Goal: Information Seeking & Learning: Learn about a topic

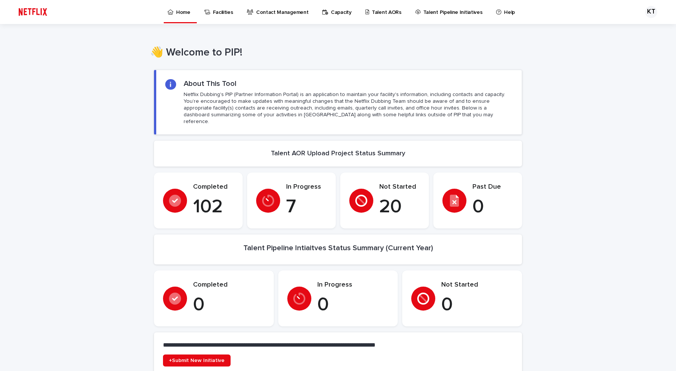
click at [378, 11] on p "Talent AORs" at bounding box center [387, 8] width 30 height 16
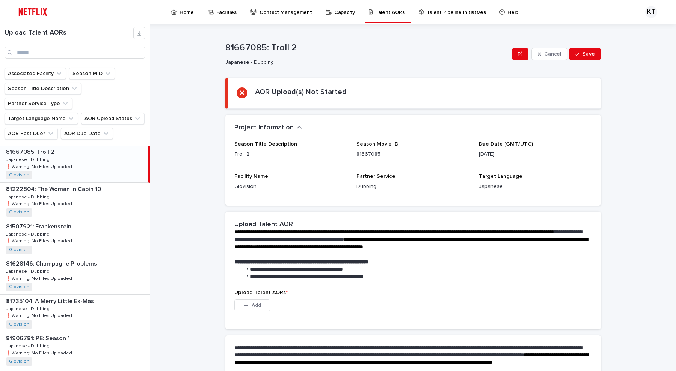
click at [504, 188] on p "Japanese" at bounding box center [535, 187] width 113 height 8
click at [527, 169] on div "Season Title Description Troll 2 Season Movie ID 81667085 Due Date (GMT/UTC) [D…" at bounding box center [413, 169] width 358 height 56
click at [175, 197] on div "**********" at bounding box center [417, 197] width 517 height 347
click at [84, 128] on button "AOR Due Date" at bounding box center [87, 134] width 52 height 12
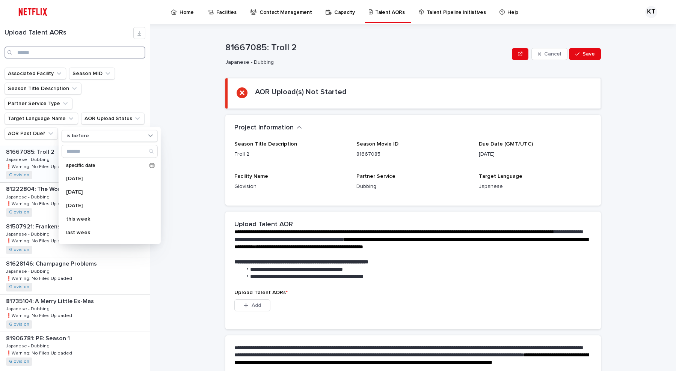
click at [79, 55] on input "Search" at bounding box center [75, 53] width 141 height 12
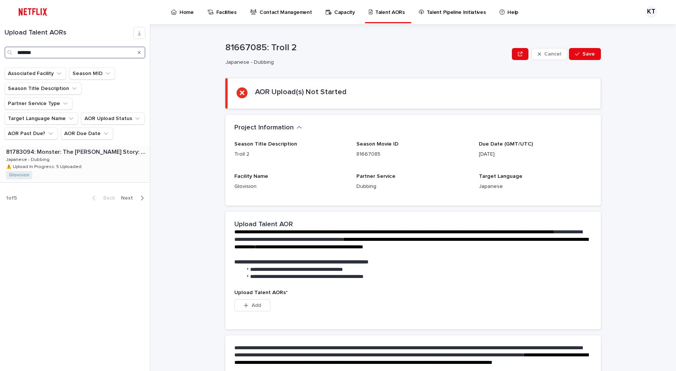
type input "*******"
click at [81, 148] on div "81783094: Monster: The [PERSON_NAME] Story: Season 1 81783094: Monster: The [PE…" at bounding box center [74, 164] width 148 height 37
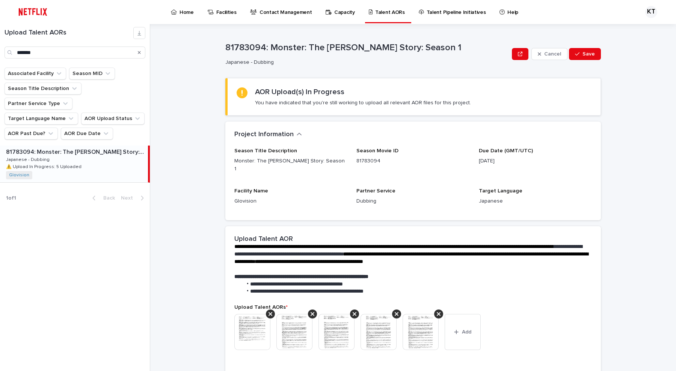
drag, startPoint x: 521, startPoint y: 162, endPoint x: 477, endPoint y: 158, distance: 44.1
click at [479, 158] on p "[DATE]" at bounding box center [535, 161] width 113 height 8
click at [456, 196] on div "Dubbing" at bounding box center [412, 200] width 113 height 9
click at [102, 130] on icon "AOR Due Date" at bounding box center [106, 134] width 8 height 8
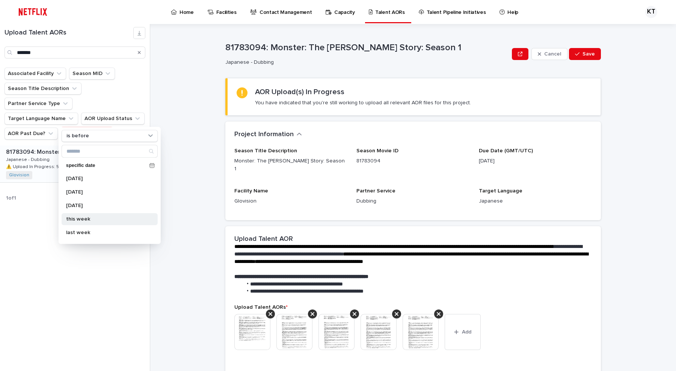
click at [102, 217] on p "this week" at bounding box center [106, 219] width 80 height 5
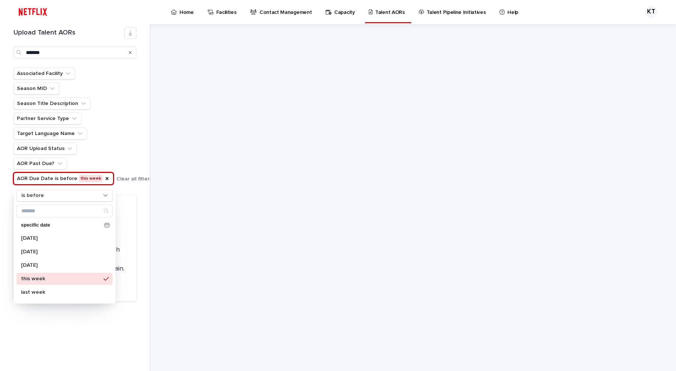
click at [133, 134] on div "Associated Facility Season MID Season Title Description Partner Service Type Ta…" at bounding box center [83, 126] width 139 height 117
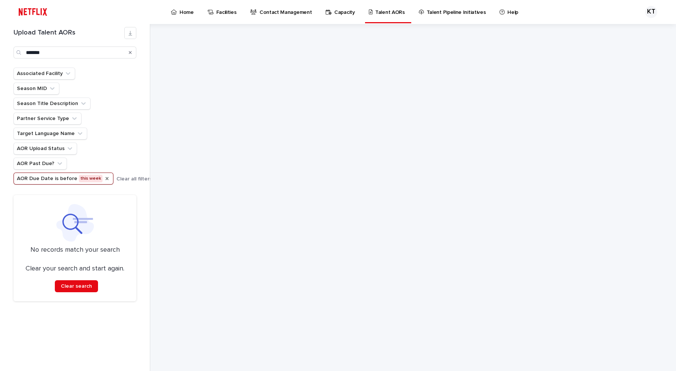
click at [104, 178] on icon "AOR Due Date" at bounding box center [107, 179] width 6 height 6
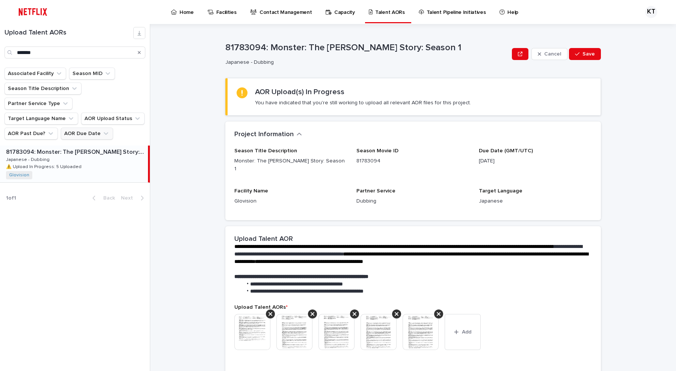
click at [91, 128] on button "AOR Due Date" at bounding box center [87, 134] width 52 height 12
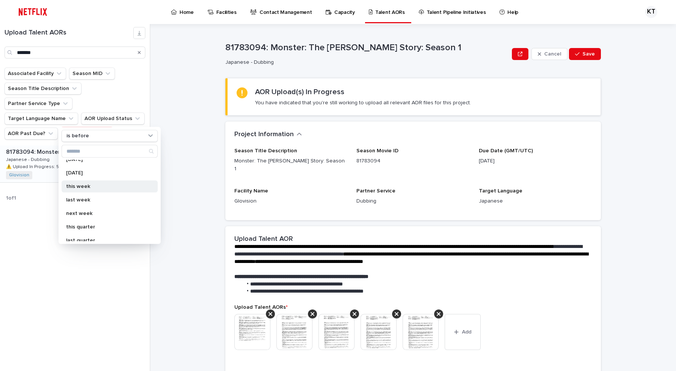
scroll to position [47, 0]
click at [98, 200] on p "next week" at bounding box center [106, 199] width 80 height 5
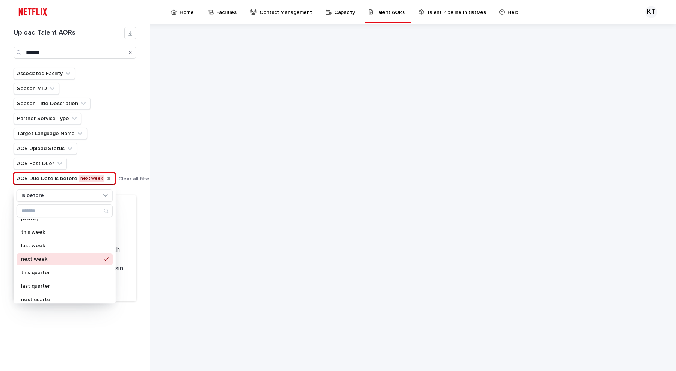
click at [111, 149] on div "Associated Facility Season MID Season Title Description Partner Service Type Ta…" at bounding box center [84, 126] width 140 height 117
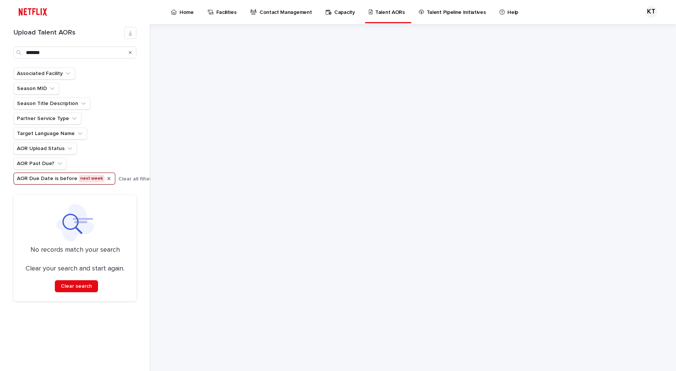
click at [107, 179] on icon "AOR Due Date" at bounding box center [108, 178] width 3 height 3
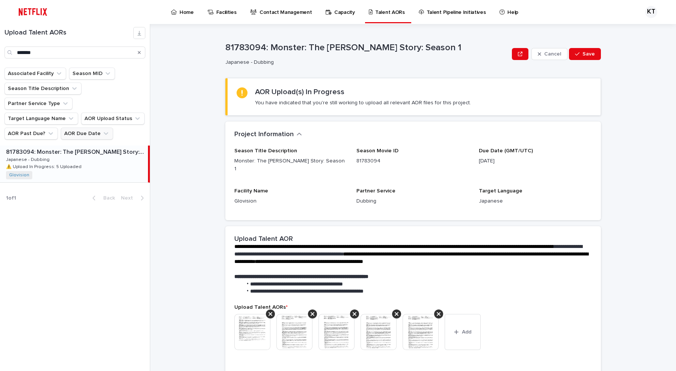
click at [81, 128] on button "AOR Due Date" at bounding box center [87, 134] width 52 height 12
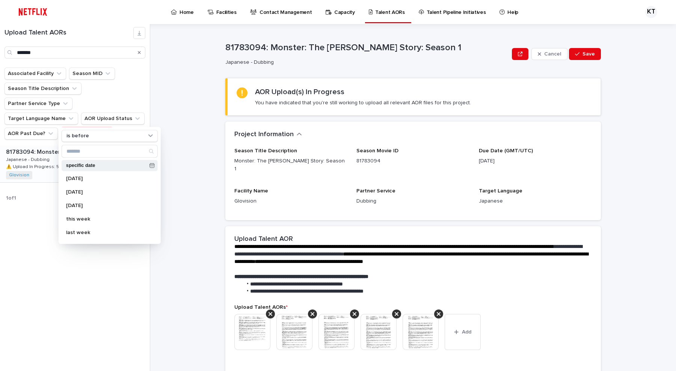
click at [103, 169] on div "specific date" at bounding box center [110, 165] width 96 height 11
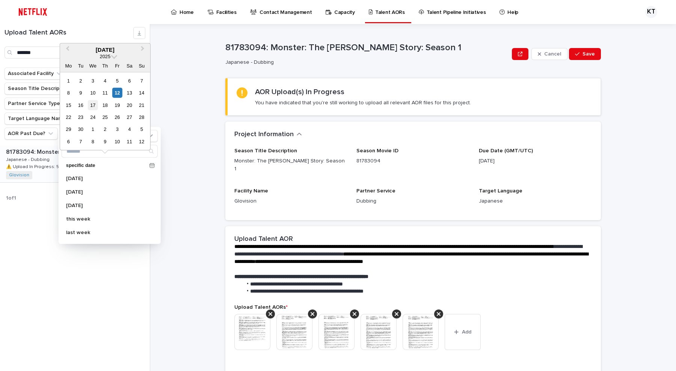
click at [92, 107] on div "17" at bounding box center [93, 105] width 10 height 10
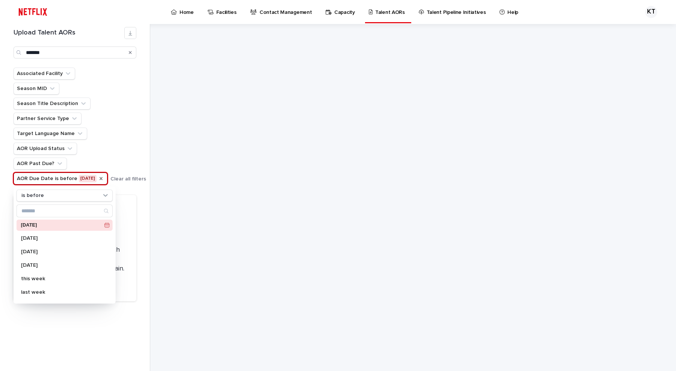
click at [103, 179] on icon "AOR Due Date" at bounding box center [101, 178] width 3 height 3
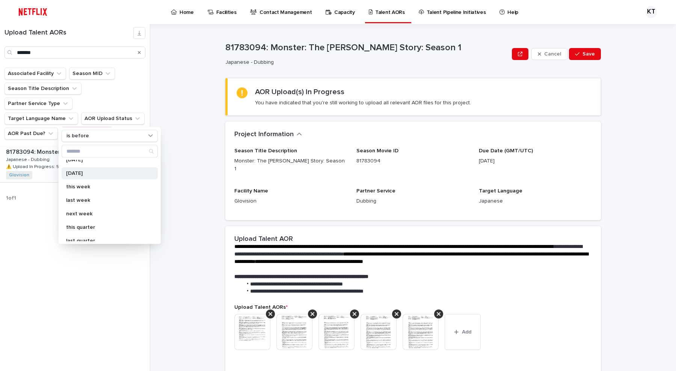
scroll to position [47, 0]
click at [101, 199] on p "next week" at bounding box center [106, 199] width 80 height 5
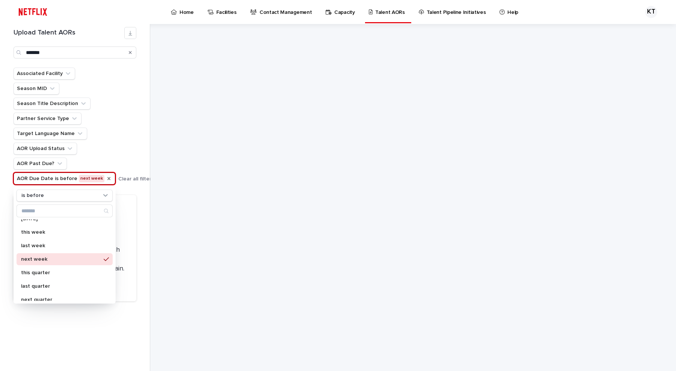
click at [123, 130] on div "Associated Facility Season MID Season Title Description Partner Service Type Ta…" at bounding box center [84, 126] width 140 height 117
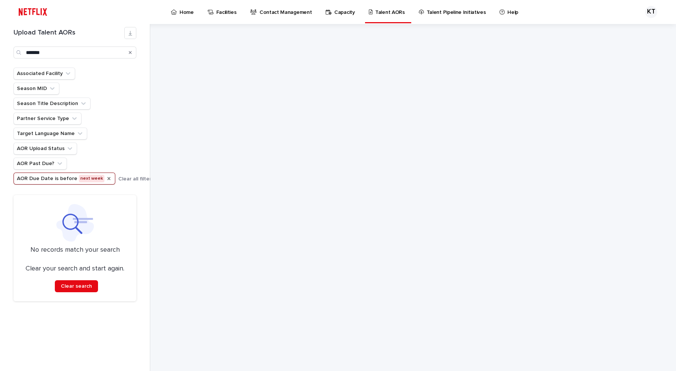
click at [81, 178] on button "AOR Due Date is before next week" at bounding box center [65, 179] width 102 height 12
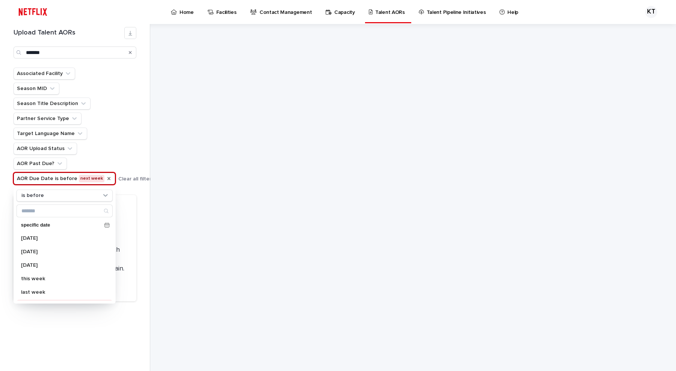
click at [103, 140] on ul "Associated Facility Season MID Season Title Description Partner Service Type Ta…" at bounding box center [64, 126] width 105 height 120
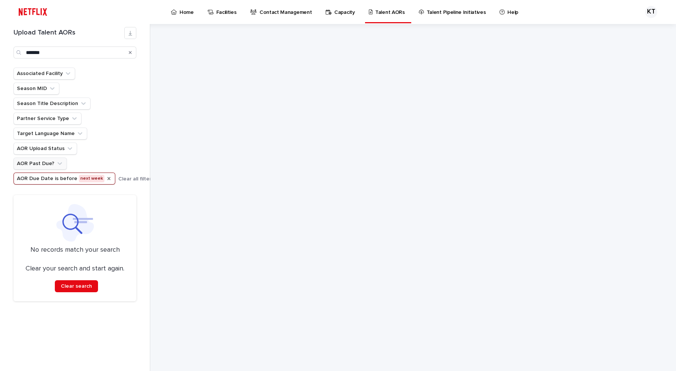
click at [62, 166] on button "AOR Past Due?" at bounding box center [40, 164] width 53 height 12
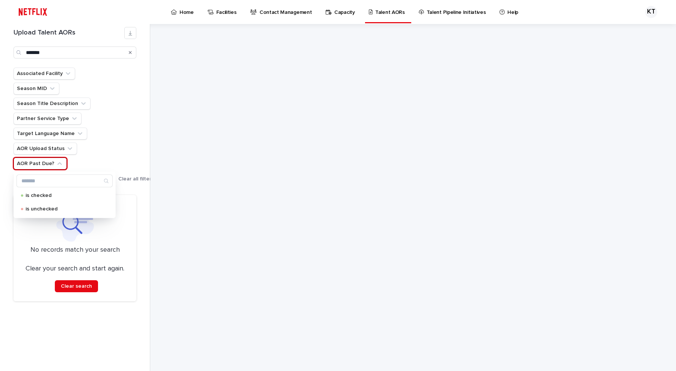
click at [106, 153] on ul "Associated Facility Season MID Season Title Description Partner Service Type Ta…" at bounding box center [64, 126] width 105 height 120
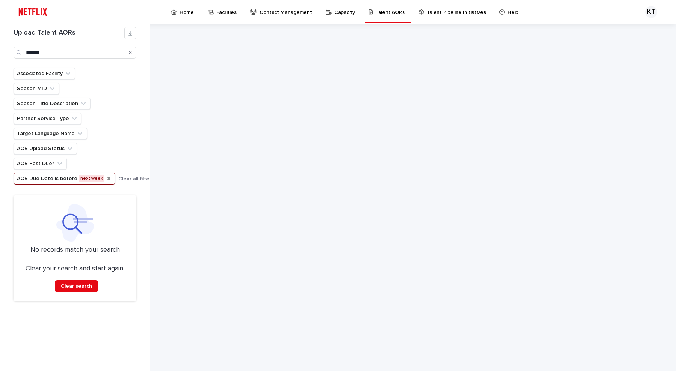
click at [106, 179] on icon "AOR Due Date" at bounding box center [109, 179] width 6 height 6
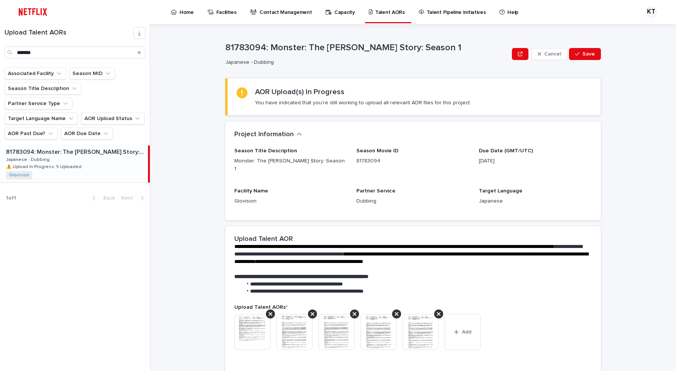
click at [511, 162] on p "[DATE]" at bounding box center [535, 161] width 113 height 8
click at [479, 159] on p "[DATE]" at bounding box center [535, 161] width 113 height 8
drag, startPoint x: 60, startPoint y: 54, endPoint x: 16, endPoint y: 49, distance: 45.0
click at [16, 49] on div "*******" at bounding box center [75, 53] width 141 height 12
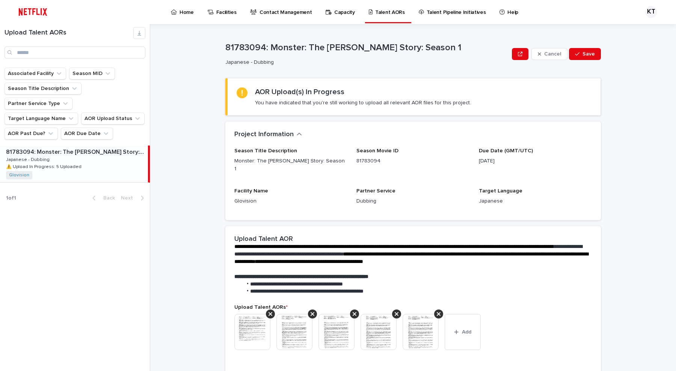
click at [200, 206] on div "**********" at bounding box center [417, 197] width 517 height 347
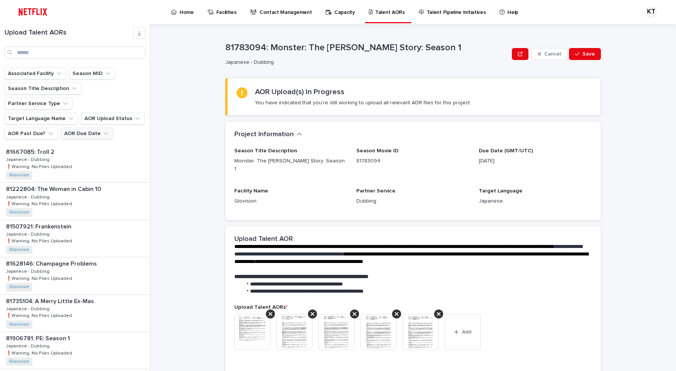
click at [90, 128] on button "AOR Due Date" at bounding box center [87, 134] width 52 height 12
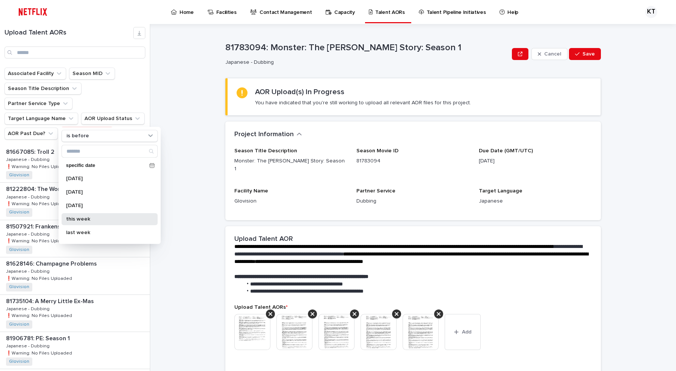
click at [85, 214] on div "this week" at bounding box center [110, 219] width 96 height 12
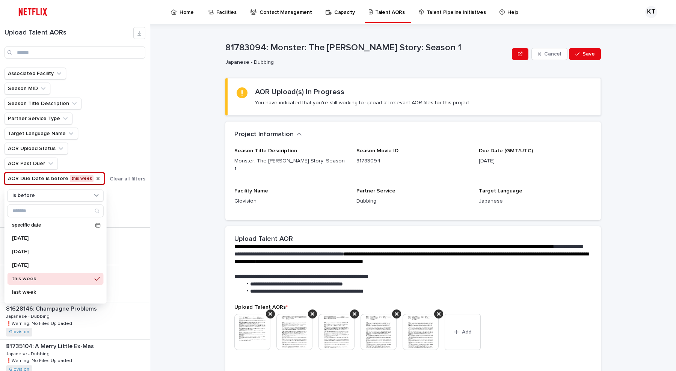
click at [172, 160] on div "**********" at bounding box center [417, 197] width 517 height 347
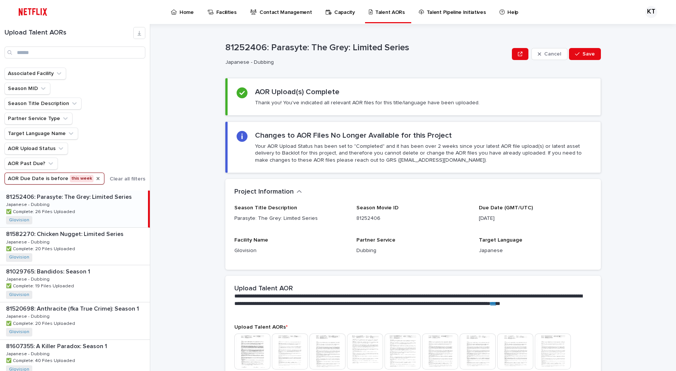
click at [95, 176] on icon "AOR Due Date" at bounding box center [98, 179] width 6 height 6
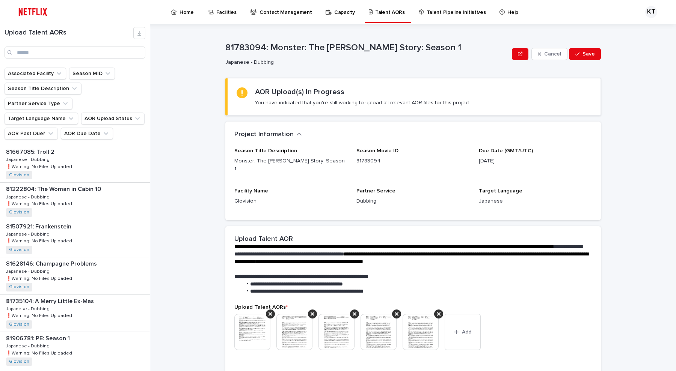
click at [98, 164] on div "81667085: Troll 2 81667085: Troll 2 Japanese - Dubbing Japanese - Dubbing ❗️War…" at bounding box center [75, 164] width 150 height 37
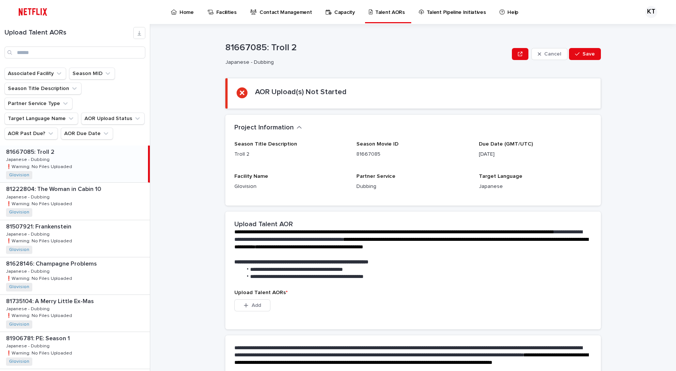
click at [102, 130] on icon "AOR Due Date" at bounding box center [106, 134] width 8 height 8
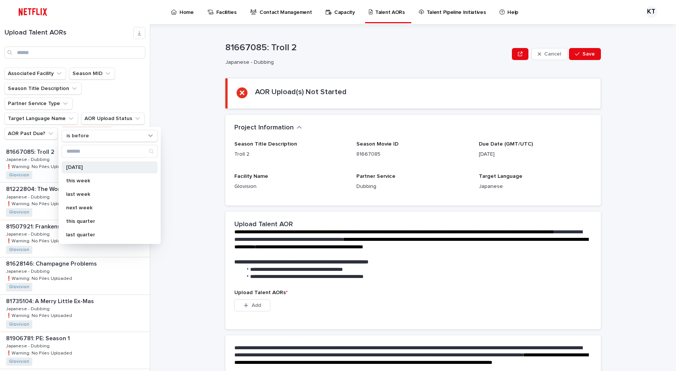
scroll to position [47, 0]
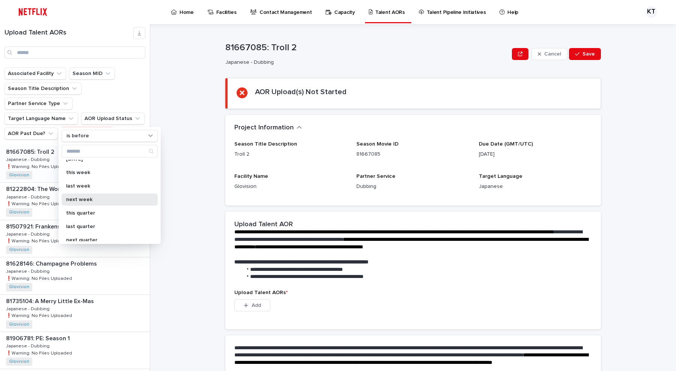
click at [101, 199] on p "next week" at bounding box center [106, 199] width 80 height 5
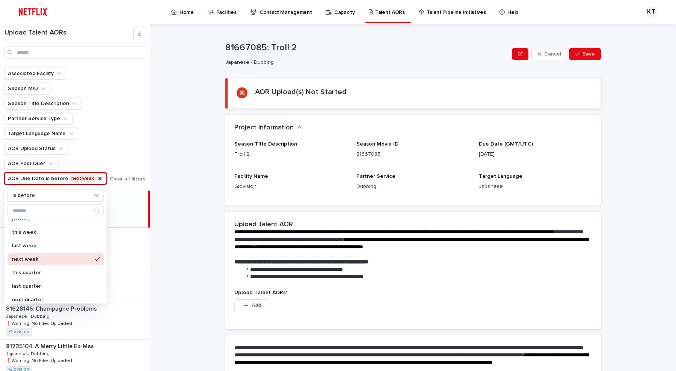
click at [171, 162] on div "**********" at bounding box center [417, 197] width 517 height 347
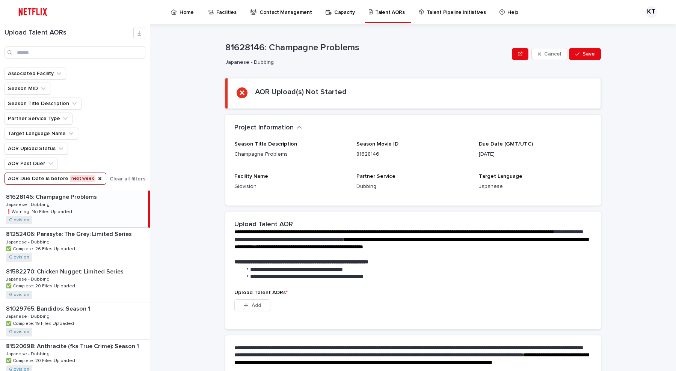
click at [118, 207] on div "81628146: Champagne Problems 81628146: Champagne Problems Japanese - Dubbing Ja…" at bounding box center [74, 209] width 148 height 37
click at [110, 207] on div "81628146: Champagne Problems 81628146: Champagne Problems Japanese - Dubbing Ja…" at bounding box center [74, 209] width 148 height 37
click at [49, 161] on icon "AOR Past Due?" at bounding box center [51, 164] width 8 height 8
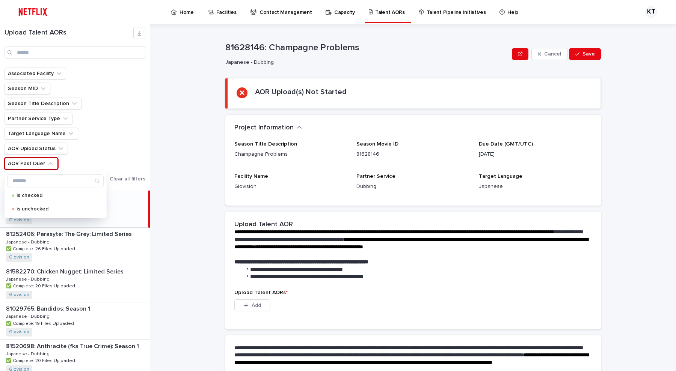
click at [134, 155] on div "Associated Facility Season MID Season Title Description Partner Service Type Ta…" at bounding box center [75, 126] width 141 height 117
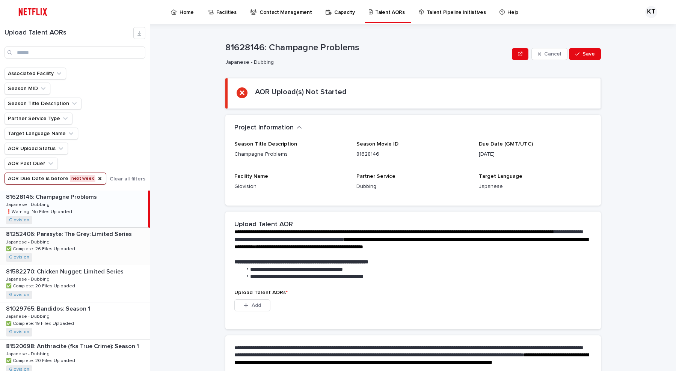
click at [118, 250] on div "81252406: Parasyte: The Grey: Limited Series 81252406: Parasyte: The Grey: Limi…" at bounding box center [75, 246] width 150 height 37
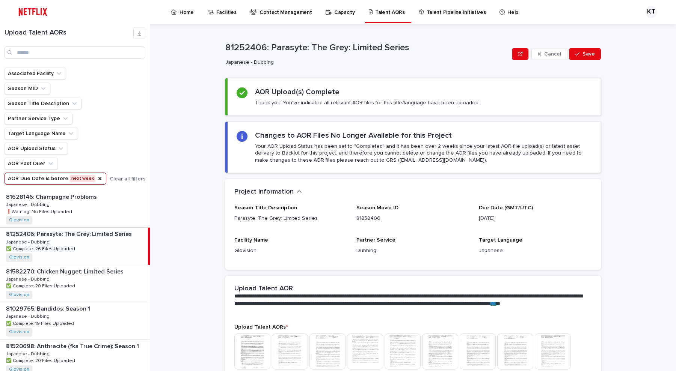
click at [112, 145] on div "Associated Facility Season MID Season Title Description Partner Service Type Ta…" at bounding box center [75, 126] width 141 height 117
click at [97, 177] on icon "AOR Due Date" at bounding box center [100, 179] width 6 height 6
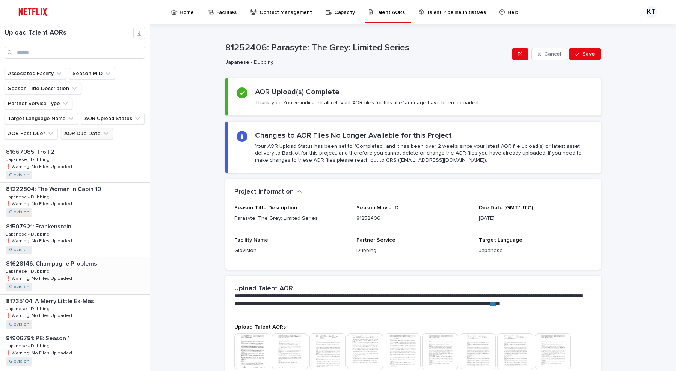
click at [94, 128] on button "AOR Due Date" at bounding box center [87, 134] width 52 height 12
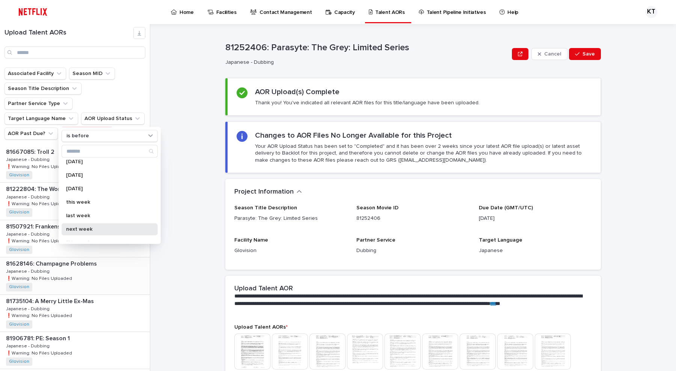
click at [101, 230] on p "next week" at bounding box center [106, 229] width 80 height 5
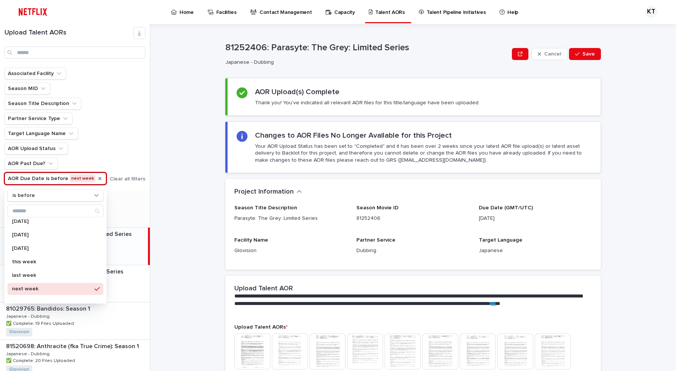
click at [184, 204] on div "81252406: Parasyte: The Grey: Limited Series Cancel Save 81252406: Parasyte: Th…" at bounding box center [417, 197] width 517 height 347
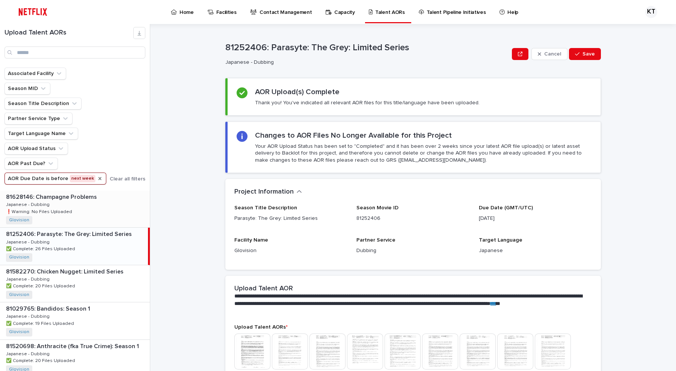
click at [91, 209] on div "81628146: Champagne Problems 81628146: Champagne Problems Japanese - Dubbing Ja…" at bounding box center [75, 209] width 150 height 37
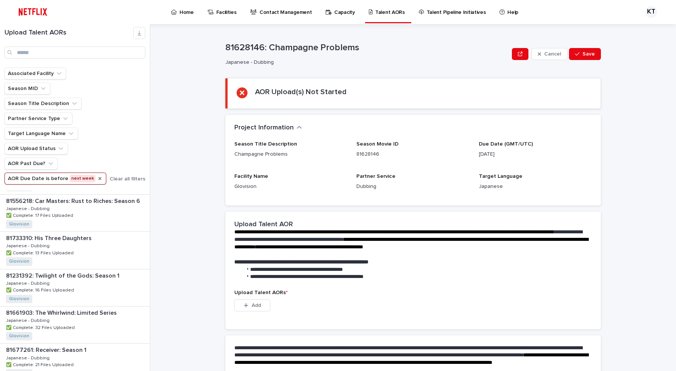
scroll to position [961, 0]
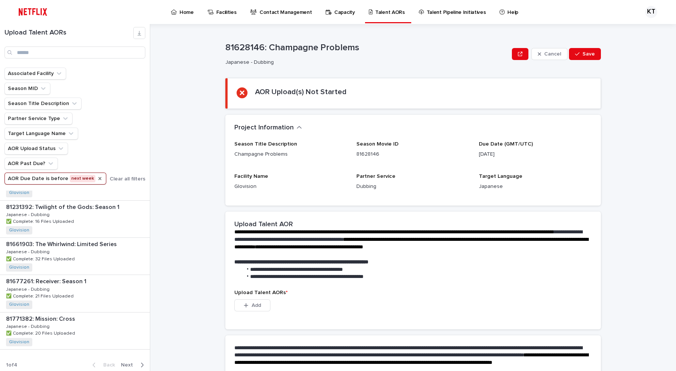
click at [97, 176] on icon "AOR Due Date" at bounding box center [100, 179] width 6 height 6
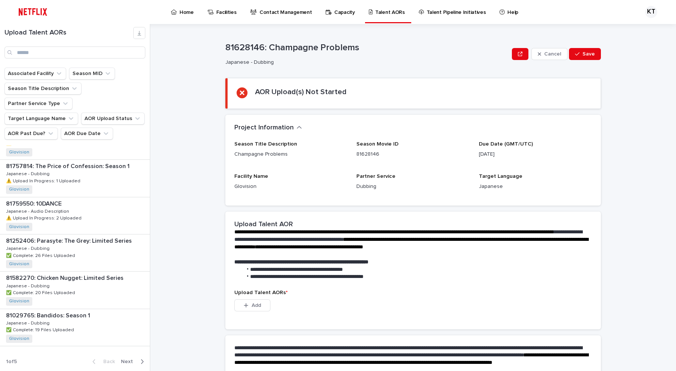
scroll to position [760, 0]
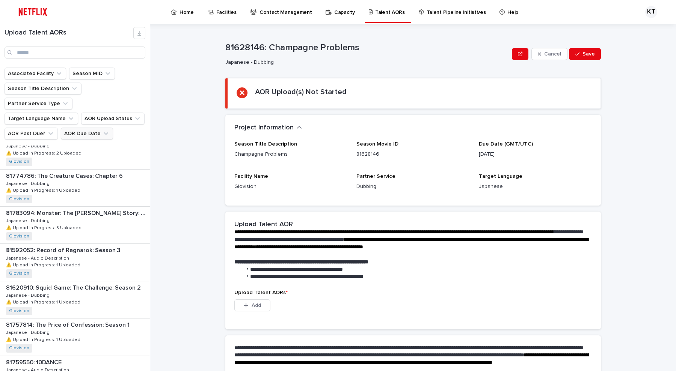
click at [89, 128] on button "AOR Due Date" at bounding box center [87, 134] width 52 height 12
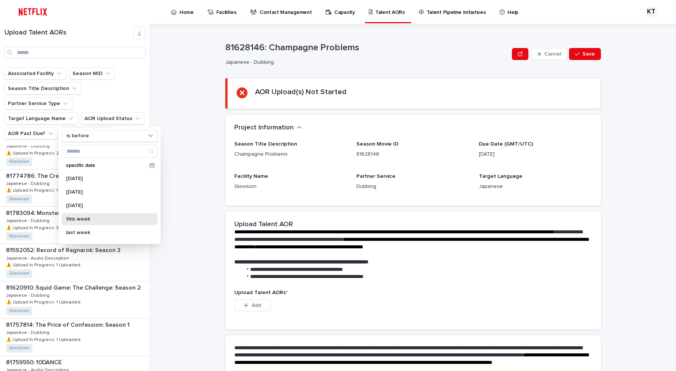
click at [89, 220] on p "this week" at bounding box center [106, 219] width 80 height 5
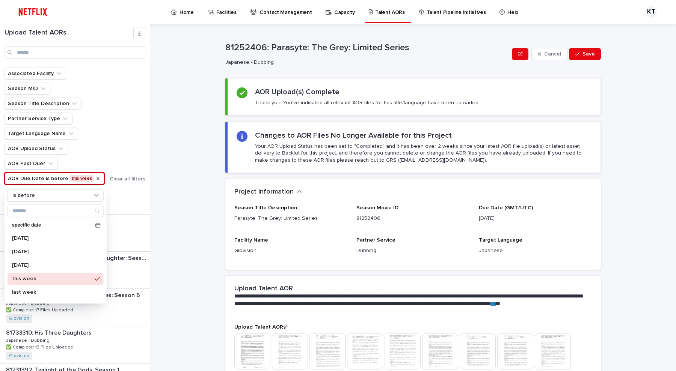
click at [200, 233] on div "81252406: Parasyte: The Grey: Limited Series Cancel Save 81252406: Parasyte: Th…" at bounding box center [417, 197] width 517 height 347
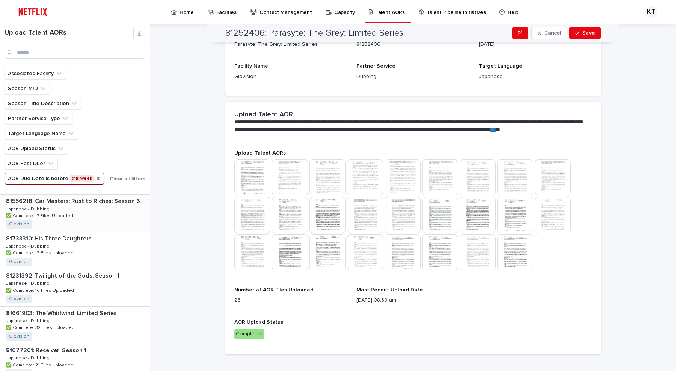
scroll to position [961, 0]
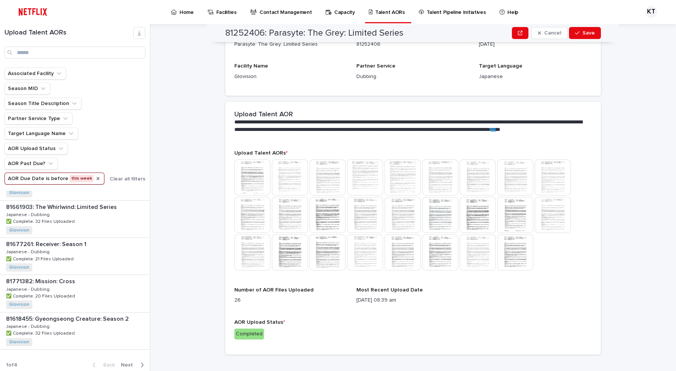
click at [193, 288] on div "81252406: Parasyte: The Grey: Limited Series Cancel Save 81252406: Parasyte: Th…" at bounding box center [417, 197] width 517 height 347
click at [121, 363] on span "Next" at bounding box center [129, 365] width 17 height 5
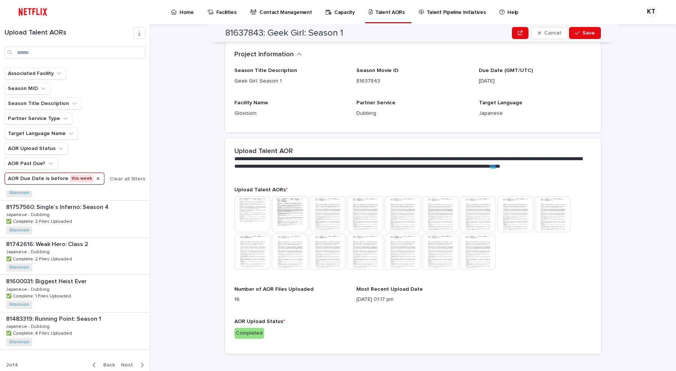
scroll to position [137, 0]
click at [121, 363] on span "Next" at bounding box center [129, 365] width 17 height 5
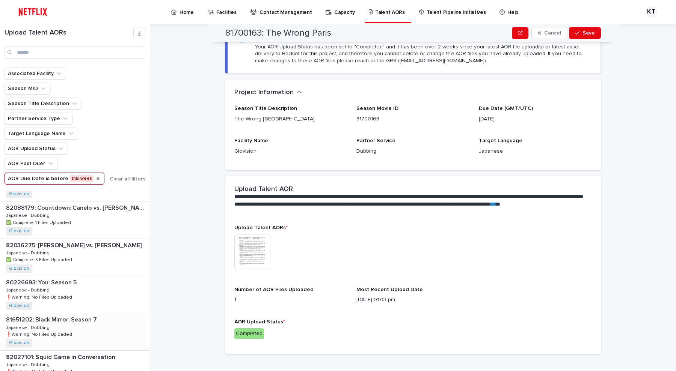
scroll to position [327, 0]
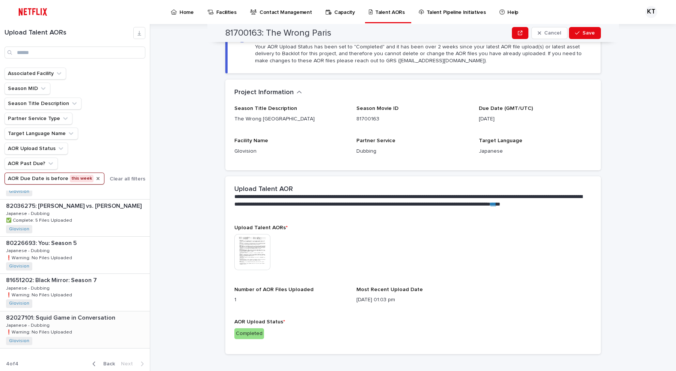
click at [93, 336] on div "82027101: Squid Game in Conversation 82027101: Squid Game in Conversation Japan…" at bounding box center [75, 330] width 150 height 37
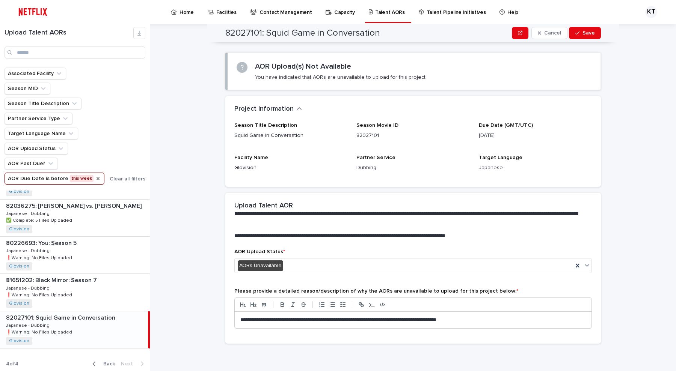
scroll to position [25, 0]
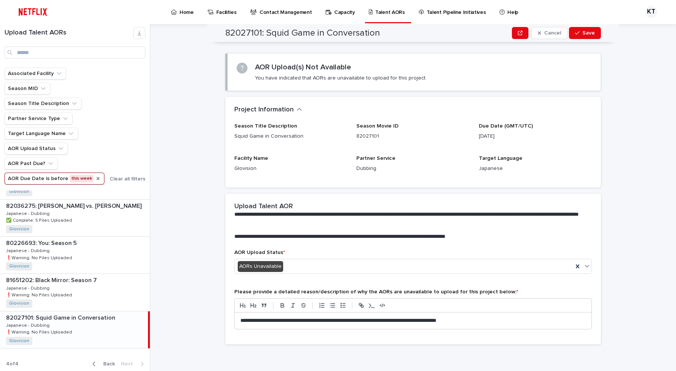
click at [71, 335] on div "82027101: Squid Game in Conversation 82027101: Squid Game in Conversation Japan…" at bounding box center [74, 330] width 148 height 37
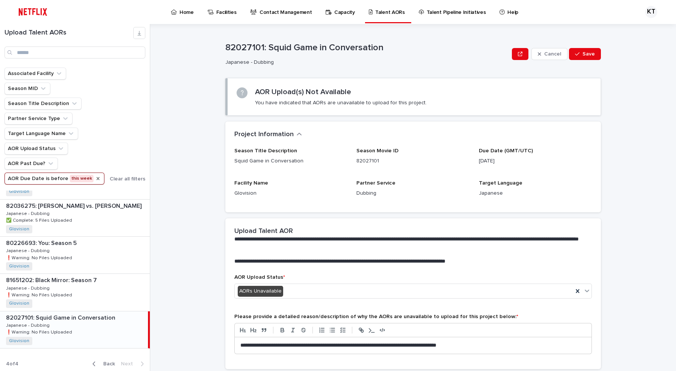
scroll to position [139, 0]
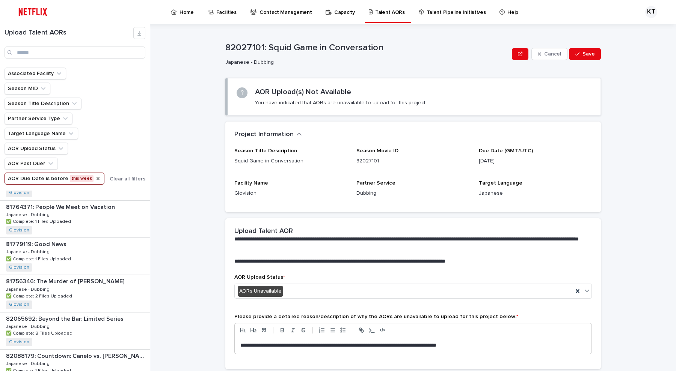
click at [97, 177] on icon "AOR Due Date" at bounding box center [98, 178] width 3 height 3
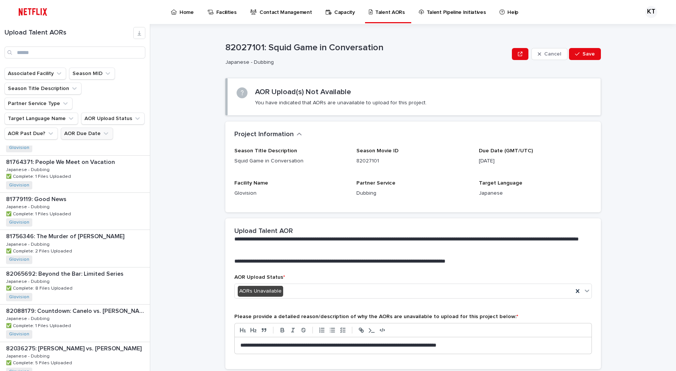
click at [90, 128] on button "AOR Due Date" at bounding box center [87, 134] width 52 height 12
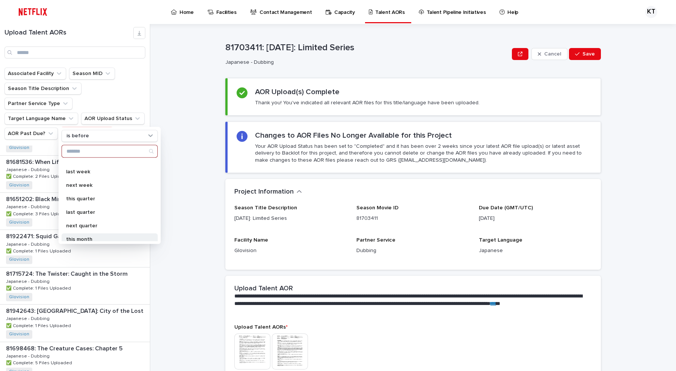
scroll to position [47, 0]
click at [96, 195] on div "next week" at bounding box center [110, 200] width 96 height 12
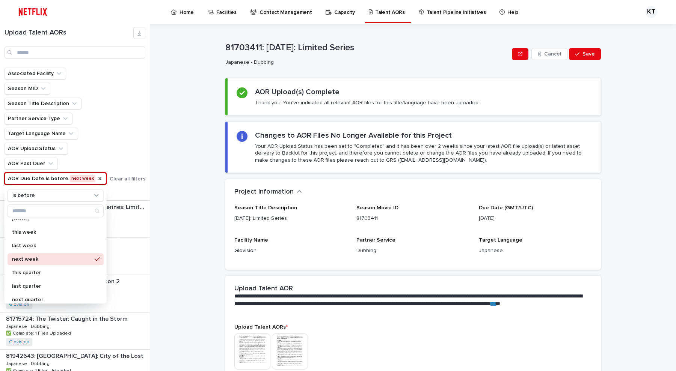
click at [166, 155] on div "81703411: [DATE]: Limited Series Cancel Save 81703411: [DATE]: Limited Series J…" at bounding box center [417, 197] width 517 height 347
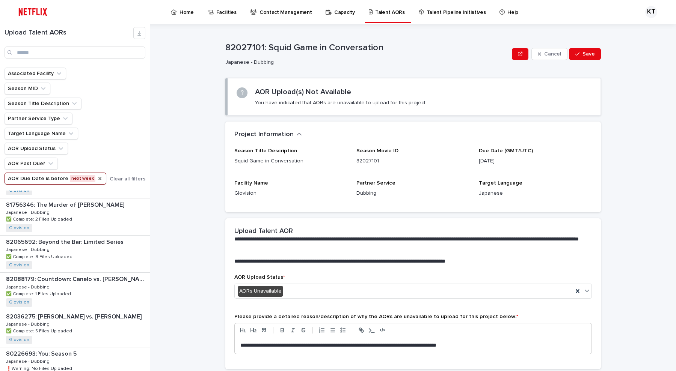
scroll to position [439, 0]
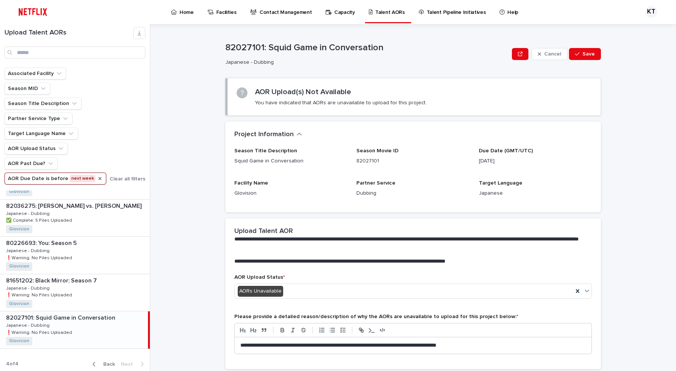
drag, startPoint x: 197, startPoint y: 330, endPoint x: 173, endPoint y: 348, distance: 29.9
click at [197, 331] on div "**********" at bounding box center [417, 197] width 517 height 347
click at [99, 362] on span "Back" at bounding box center [107, 364] width 16 height 5
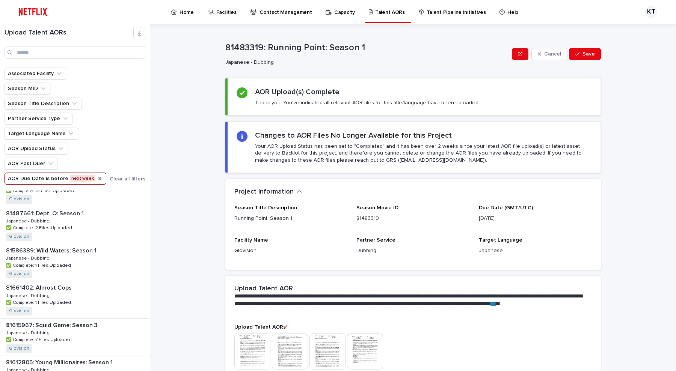
scroll to position [961, 0]
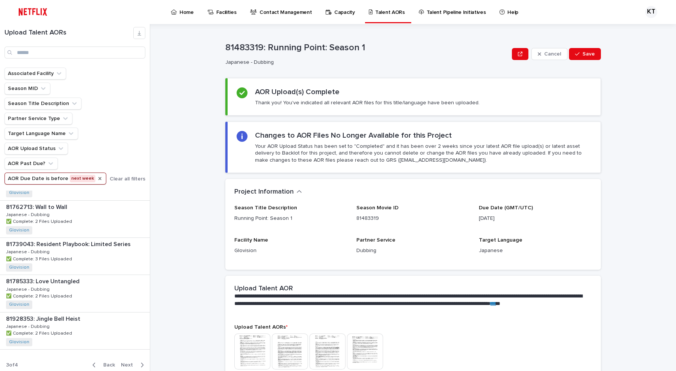
click at [99, 363] on span "Back" at bounding box center [107, 365] width 16 height 5
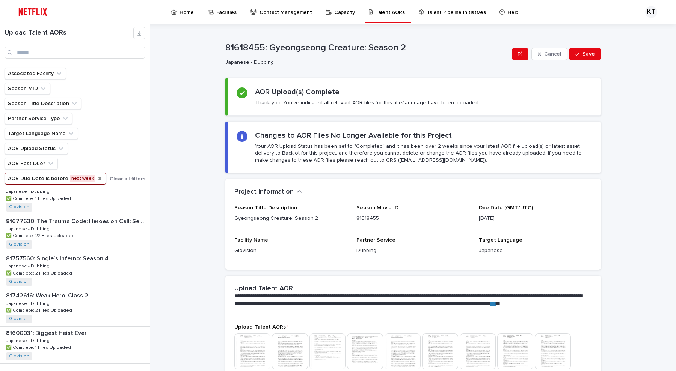
scroll to position [961, 0]
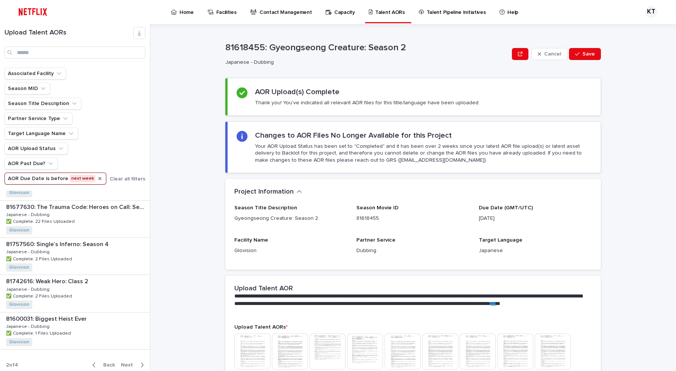
click at [100, 363] on span "Back" at bounding box center [107, 365] width 16 height 5
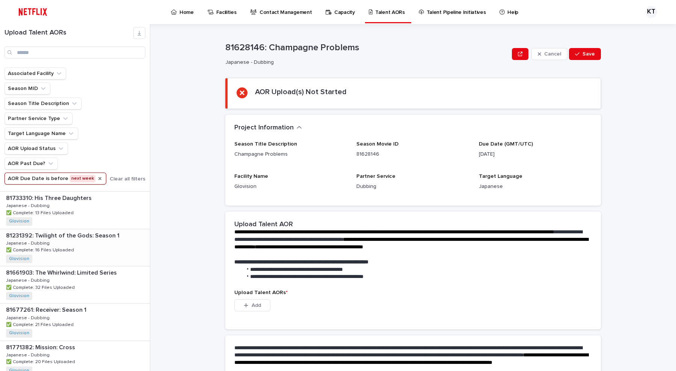
scroll to position [961, 0]
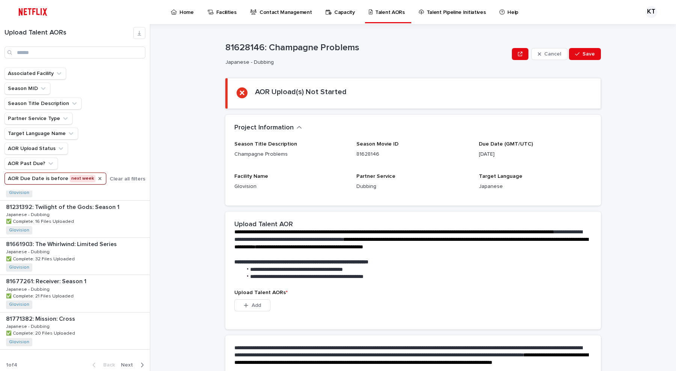
click at [97, 179] on icon "AOR Due Date" at bounding box center [100, 179] width 6 height 6
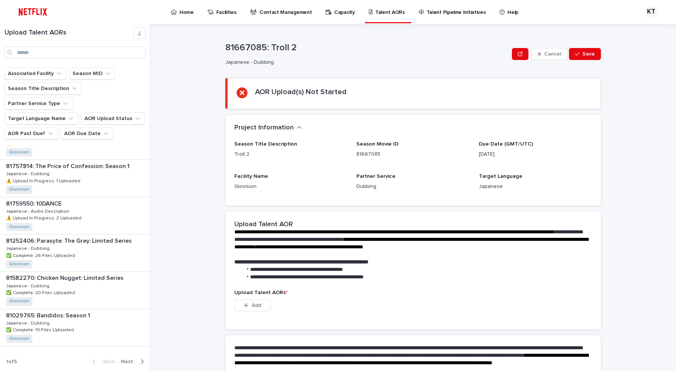
click at [84, 163] on p "81757814: The Price of Confession: Season 1" at bounding box center [68, 165] width 125 height 9
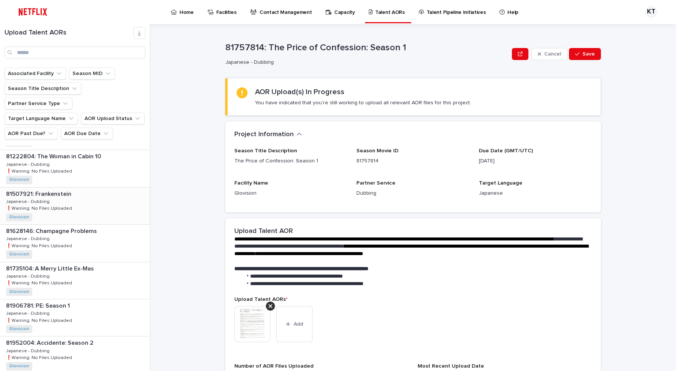
scroll to position [47, 0]
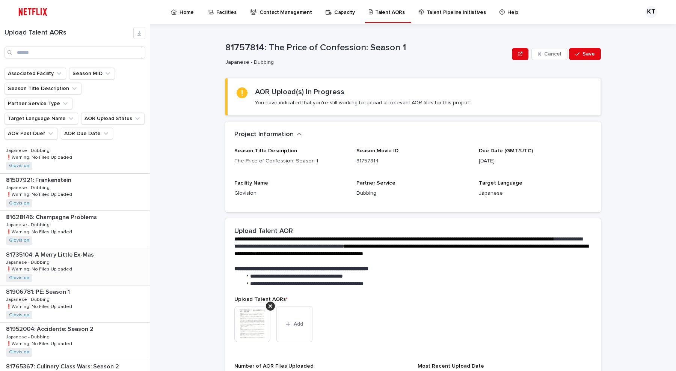
click at [110, 249] on div "81735104: A Merry Little Ex-Mas 81735104: A Merry Little Ex-Mas Japanese - Dubb…" at bounding box center [75, 267] width 150 height 37
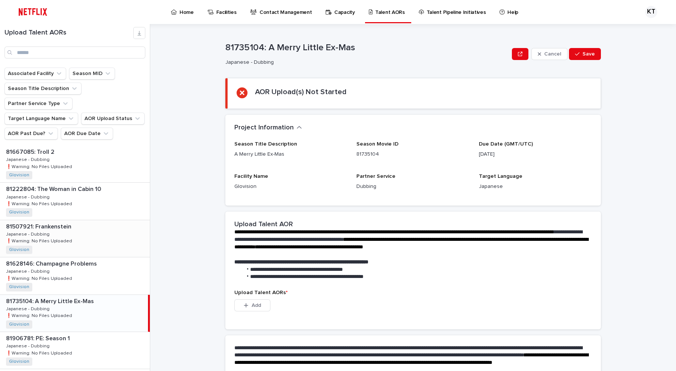
click at [104, 227] on div "81507921: Frankenstein 81507921: Frankenstein Japanese - Dubbing Japanese - Dub…" at bounding box center [75, 238] width 150 height 37
click at [116, 198] on div "81222804: The Woman in Cabin 10 81222804: The Woman in Cabin 10 Japanese - Dubb…" at bounding box center [75, 201] width 150 height 37
click at [88, 154] on div "81667085: Troll 2 81667085: Troll 2 Japanese - Dubbing Japanese - Dubbing ❗️War…" at bounding box center [75, 164] width 150 height 37
click at [84, 258] on div "81628146: Champagne Problems 81628146: Champagne Problems Japanese - Dubbing Ja…" at bounding box center [75, 276] width 150 height 37
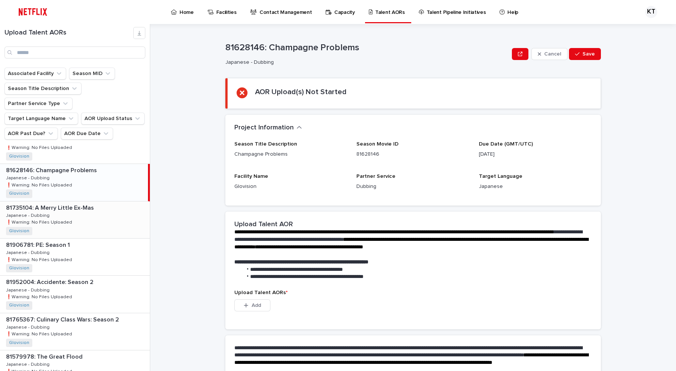
click at [101, 213] on div "81735104: A Merry Little Ex-Mas 81735104: A Merry Little Ex-Mas Japanese - Dubb…" at bounding box center [75, 220] width 150 height 37
click at [100, 248] on div "81906781: PE: Season 1 81906781: PE: Season 1 Japanese - Dubbing Japanese - Dub…" at bounding box center [75, 257] width 150 height 37
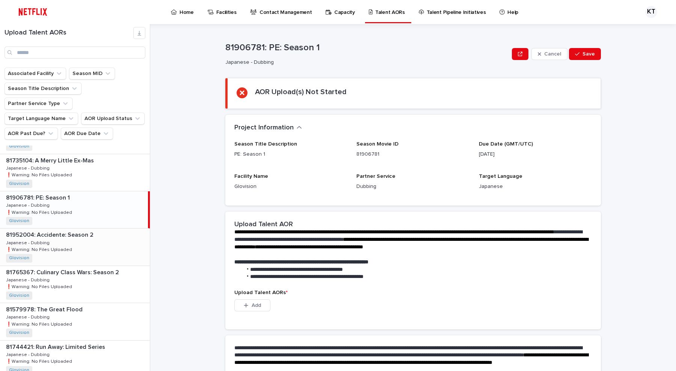
click at [105, 247] on div "81952004: Accidente: Season 2 81952004: Accidente: Season 2 Japanese - Dubbing …" at bounding box center [75, 247] width 150 height 37
click at [106, 281] on div "81765367: Culinary Class Wars: Season 2 81765367: Culinary Class Wars: Season 2…" at bounding box center [75, 284] width 150 height 37
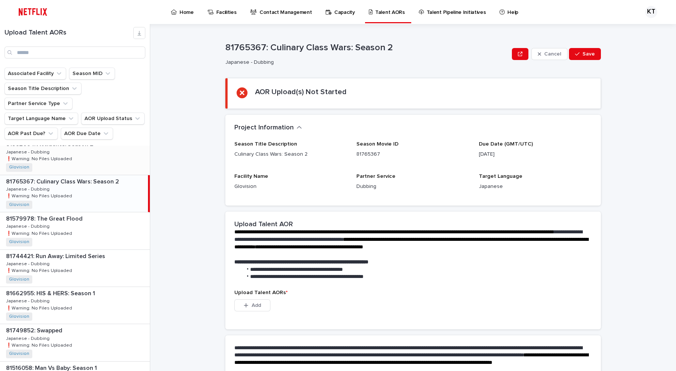
scroll to position [235, 0]
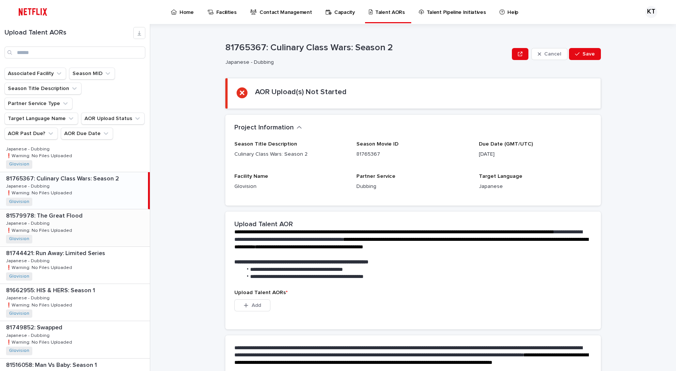
click at [115, 217] on div "81579978: The Great Flood 81579978: The Great Flood Japanese - Dubbing Japanese…" at bounding box center [75, 228] width 150 height 37
click at [112, 262] on div "81744421: Run Away: Limited Series 81744421: Run Away: Limited Series Japanese …" at bounding box center [75, 265] width 150 height 37
click at [110, 300] on div "81662955: HIS & HERS: Season 1 81662955: HIS & HERS: Season 1 Japanese - Dubbin…" at bounding box center [75, 302] width 150 height 37
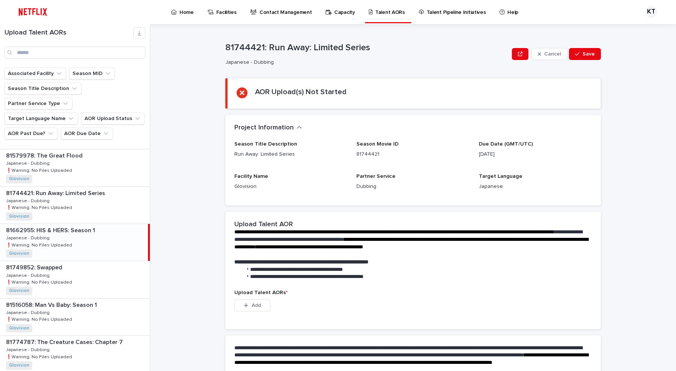
scroll to position [328, 0]
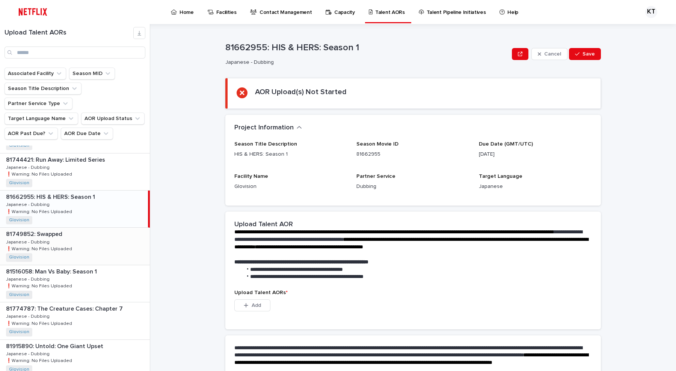
click at [115, 238] on div "81749852: Swapped 81749852: Swapped Japanese - Dubbing Japanese - Dubbing ❗️War…" at bounding box center [75, 246] width 150 height 37
click at [110, 275] on div "81516058: Man Vs Baby: Season 1 81516058: Man Vs Baby: Season 1 Japanese - Dubb…" at bounding box center [75, 284] width 150 height 37
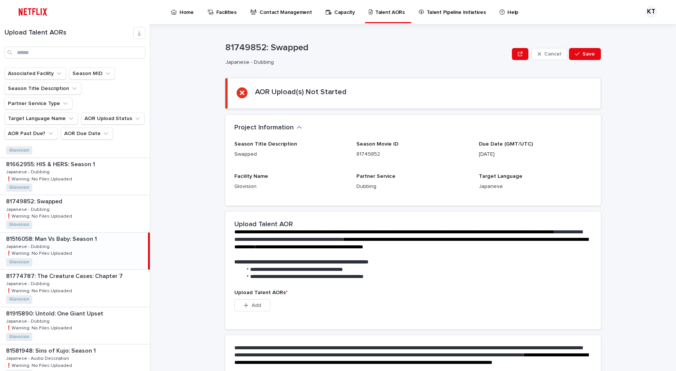
scroll to position [375, 0]
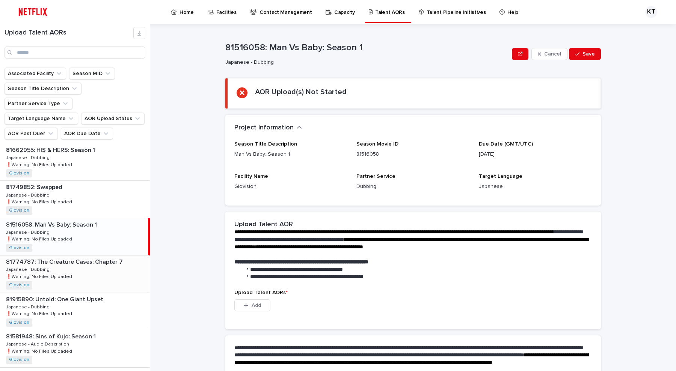
click at [110, 267] on div "81774787: The Creature Cases: Chapter 7 81774787: The Creature Cases: Chapter 7…" at bounding box center [75, 274] width 150 height 37
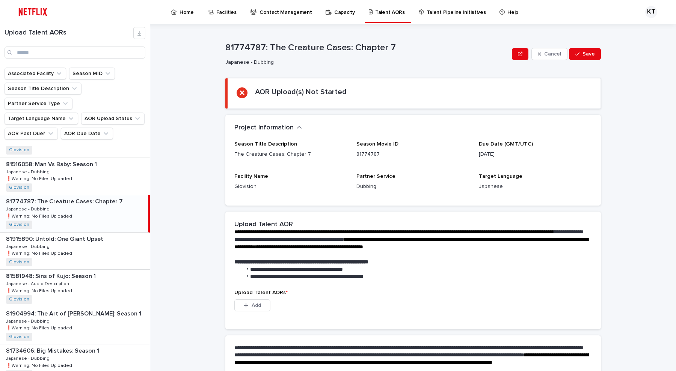
scroll to position [469, 0]
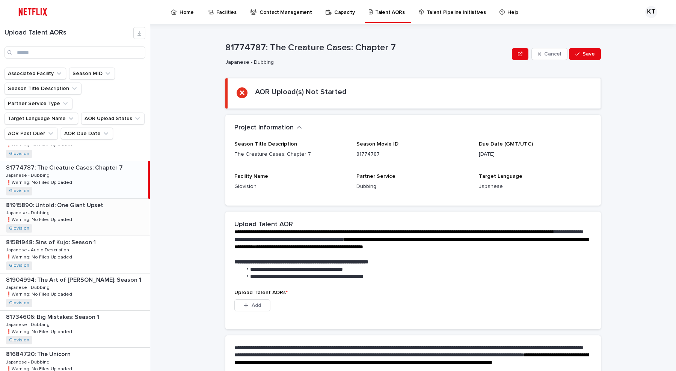
click at [107, 211] on div "81915890: Untold: One Giant Upset 81915890: Untold: One Giant Upset Japanese - …" at bounding box center [75, 217] width 150 height 37
click at [103, 240] on div "81581948: Sins of Kujo: Season 1 81581948: Sins of Kujo: Season 1 Japanese - Au…" at bounding box center [75, 254] width 150 height 37
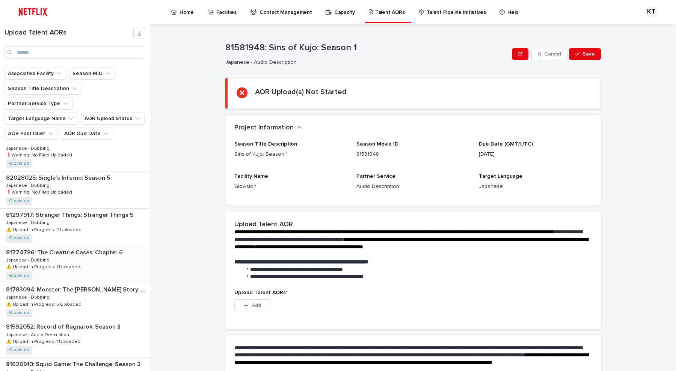
scroll to position [704, 0]
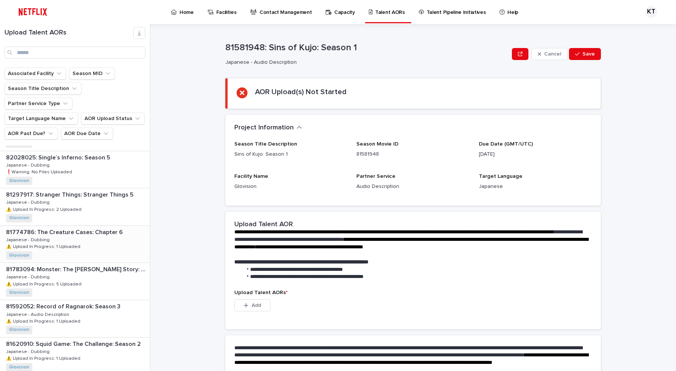
click at [130, 235] on div "81774786: The Creature Cases: Chapter 6 81774786: The Creature Cases: Chapter 6…" at bounding box center [75, 244] width 150 height 37
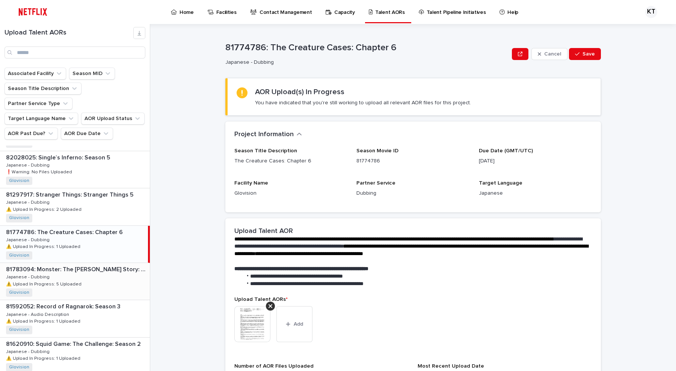
click at [109, 272] on div "81783094: Monster: The [PERSON_NAME] Story: Season 1 81783094: Monster: The [PE…" at bounding box center [75, 281] width 150 height 37
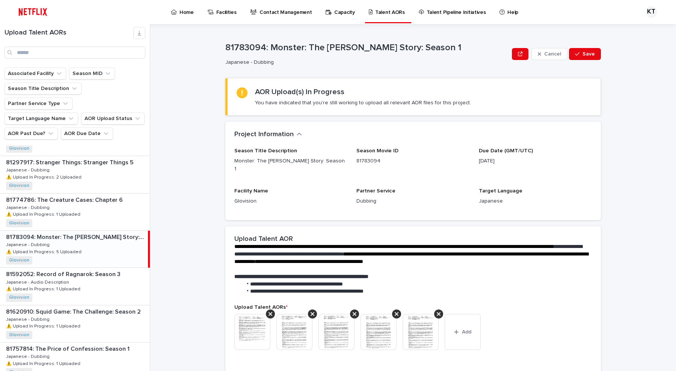
scroll to position [751, 0]
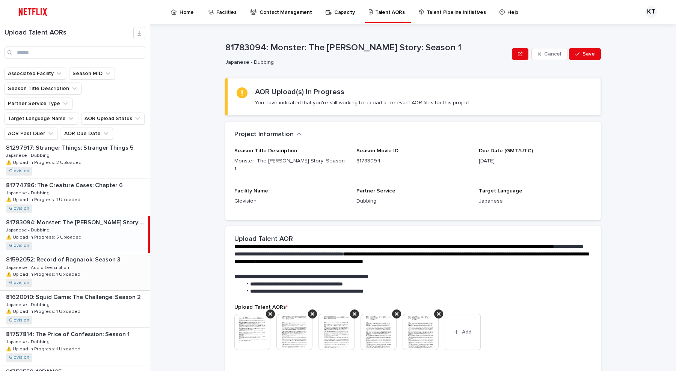
click at [115, 266] on div "81592052: Record of Ragnarok: Season 3 81592052: Record of Ragnarok: Season 3 J…" at bounding box center [75, 271] width 150 height 37
click at [111, 293] on div "81620910: Squid Game: The Challenge: Season 2 81620910: Squid Game: The Challen…" at bounding box center [75, 309] width 150 height 37
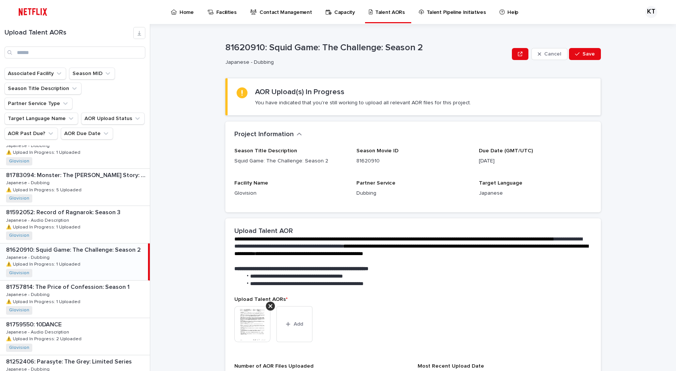
click at [111, 293] on div "81757814: The Price of Confession: Season 1 81757814: The Price of Confession: …" at bounding box center [75, 299] width 150 height 37
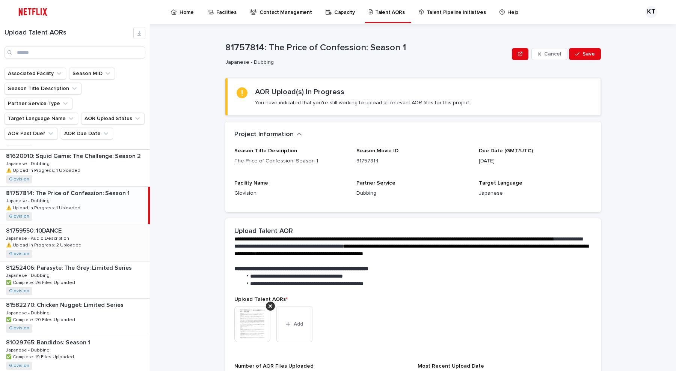
click at [102, 225] on div "81759550: 10DANCE 81759550: 10DANCE [DEMOGRAPHIC_DATA] - Audio Description Japa…" at bounding box center [75, 243] width 150 height 37
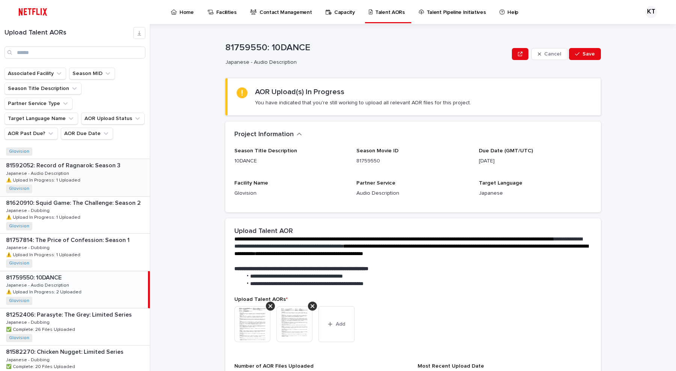
scroll to position [751, 0]
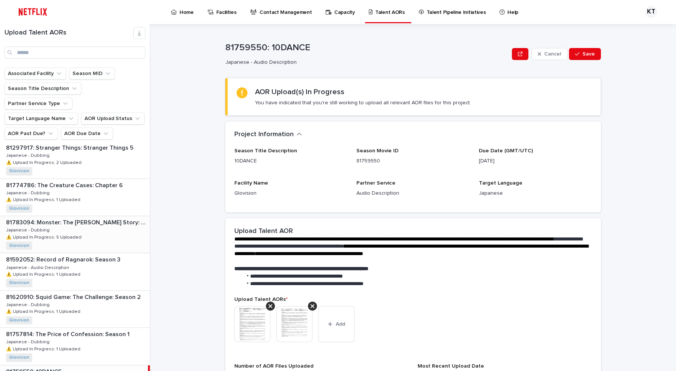
click at [107, 221] on div "81783094: Monster: The [PERSON_NAME] Story: Season 1 81783094: Monster: The [PE…" at bounding box center [75, 234] width 150 height 37
